Goal: Find specific page/section: Find specific page/section

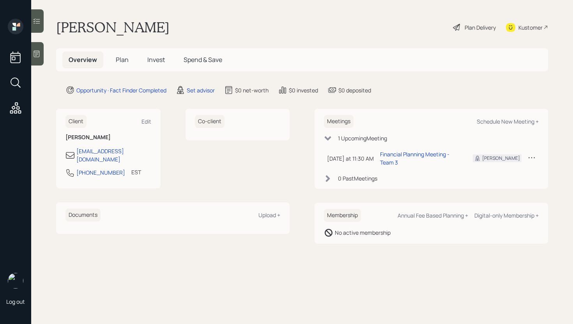
click at [34, 49] on div at bounding box center [37, 53] width 12 height 23
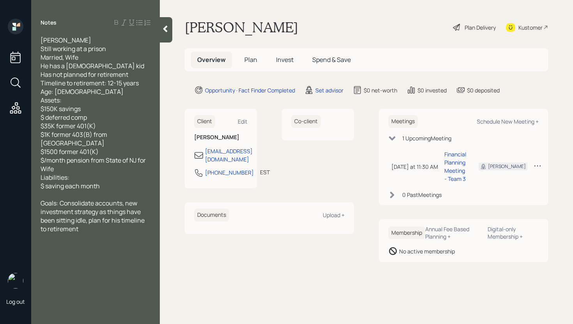
click at [165, 30] on icon at bounding box center [165, 29] width 4 height 7
